Goal: Transaction & Acquisition: Purchase product/service

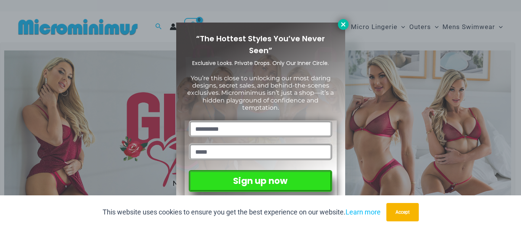
click at [347, 24] on button at bounding box center [343, 24] width 11 height 11
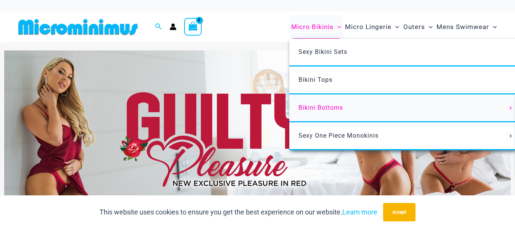
click at [312, 108] on span "Bikini Bottoms" at bounding box center [321, 107] width 45 height 7
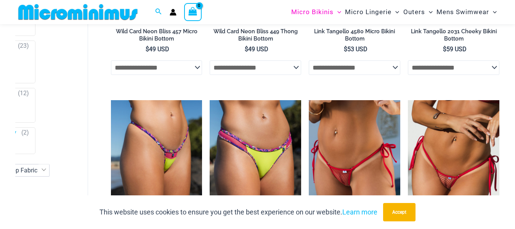
scroll to position [604, 0]
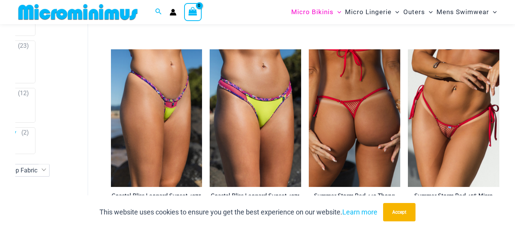
click at [347, 124] on img at bounding box center [355, 117] width 92 height 137
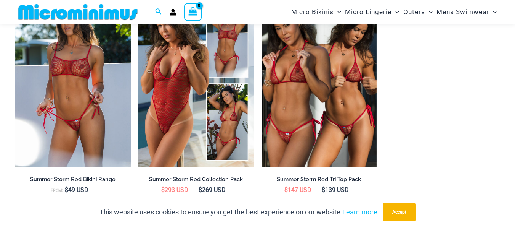
scroll to position [718, 0]
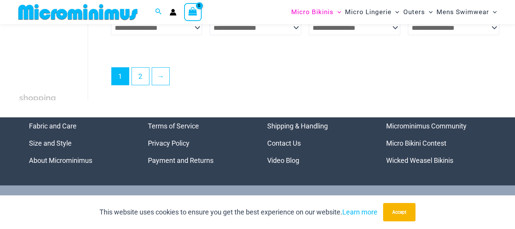
scroll to position [2097, 0]
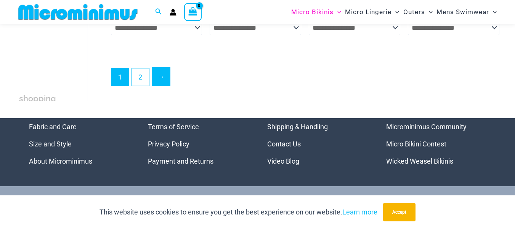
click at [160, 85] on link "→" at bounding box center [161, 77] width 18 height 18
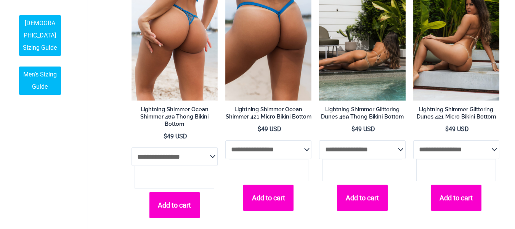
scroll to position [382, 0]
